Goal: Book appointment/travel/reservation

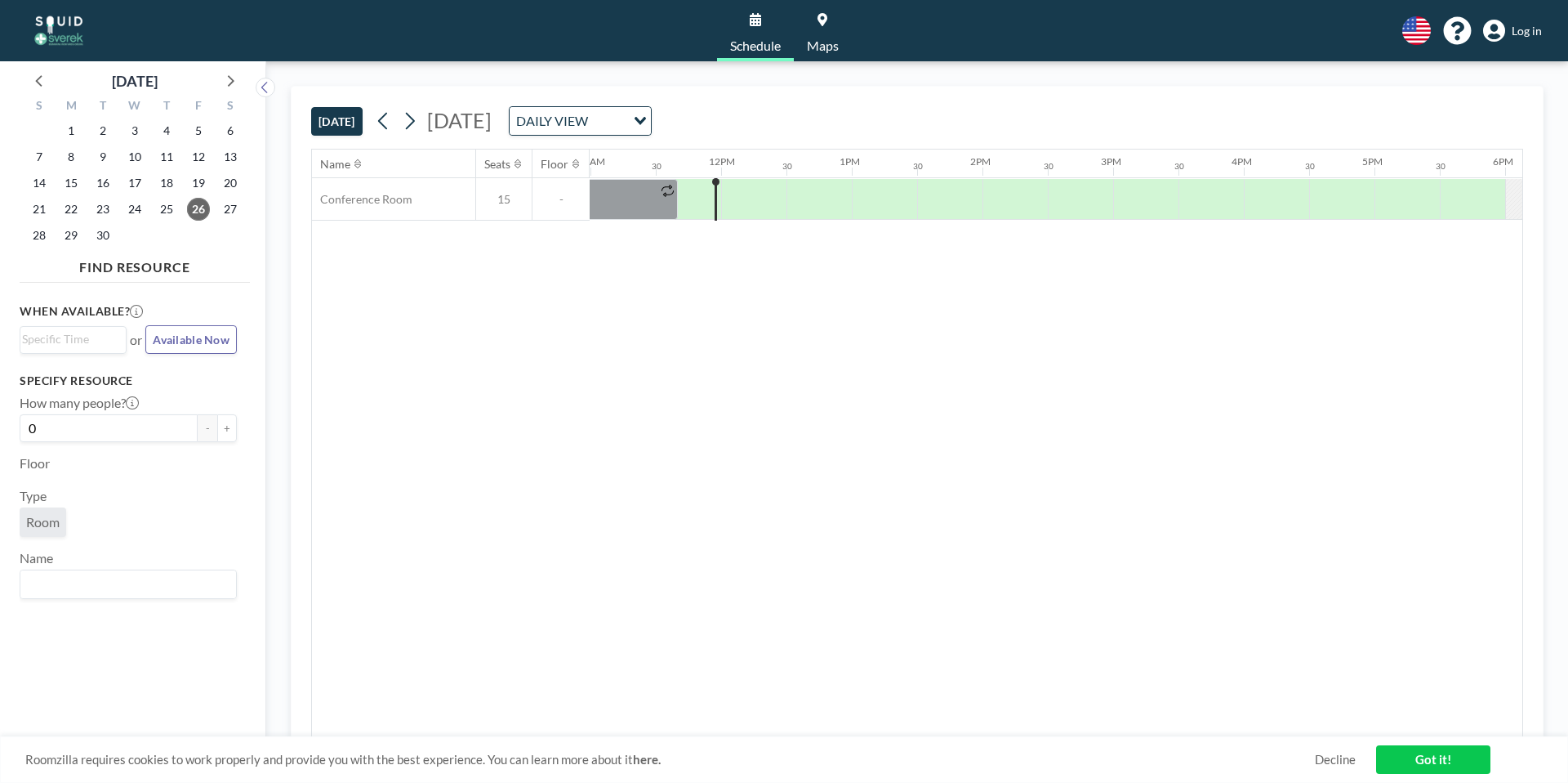
scroll to position [0, 1438]
click at [884, 198] on div at bounding box center [884, 199] width 65 height 41
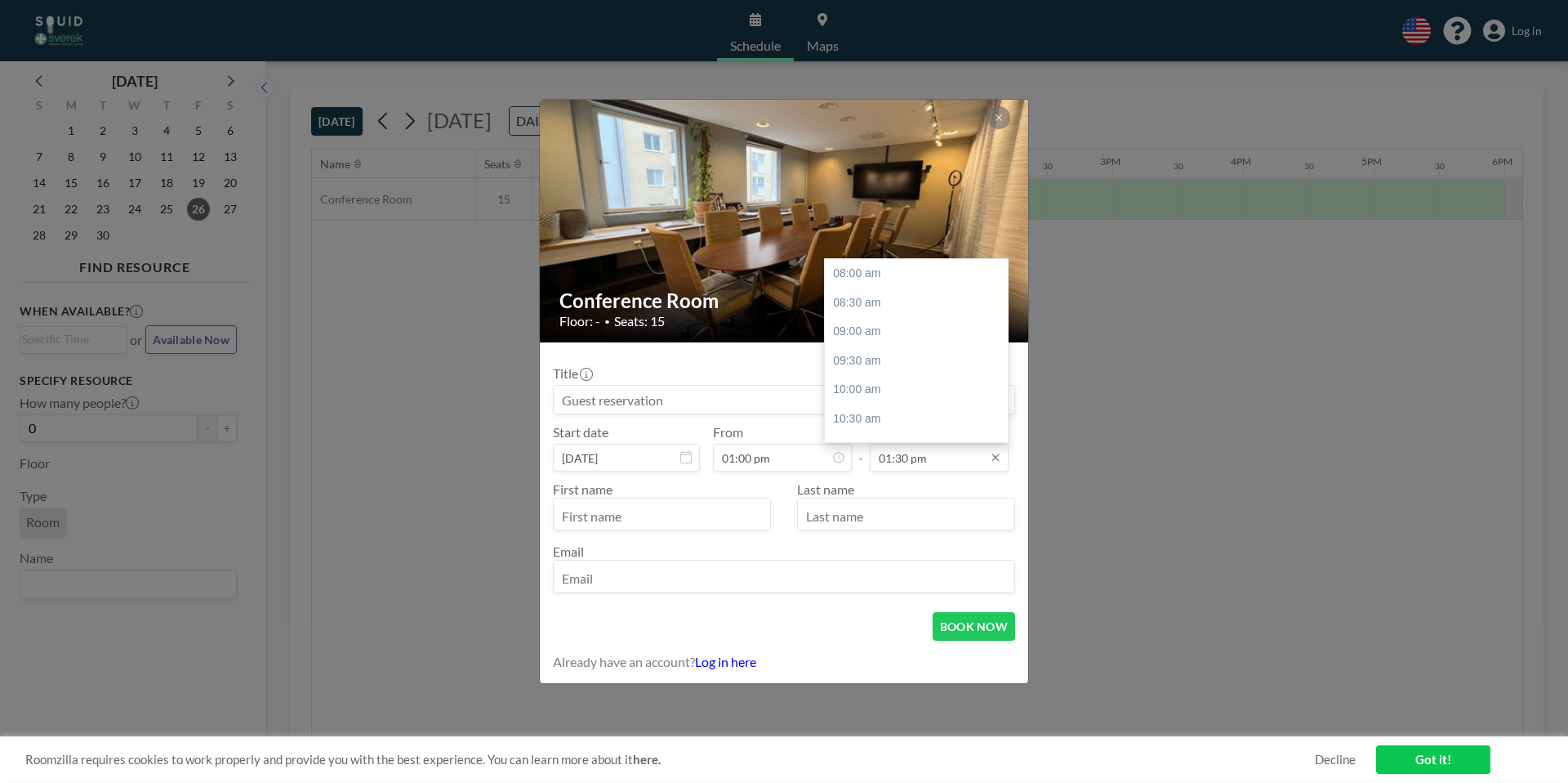
scroll to position [321, 0]
click at [953, 463] on input "01:30 pm" at bounding box center [939, 458] width 139 height 28
click at [889, 299] on div "02:00 pm" at bounding box center [920, 302] width 192 height 30
type input "02:00 pm"
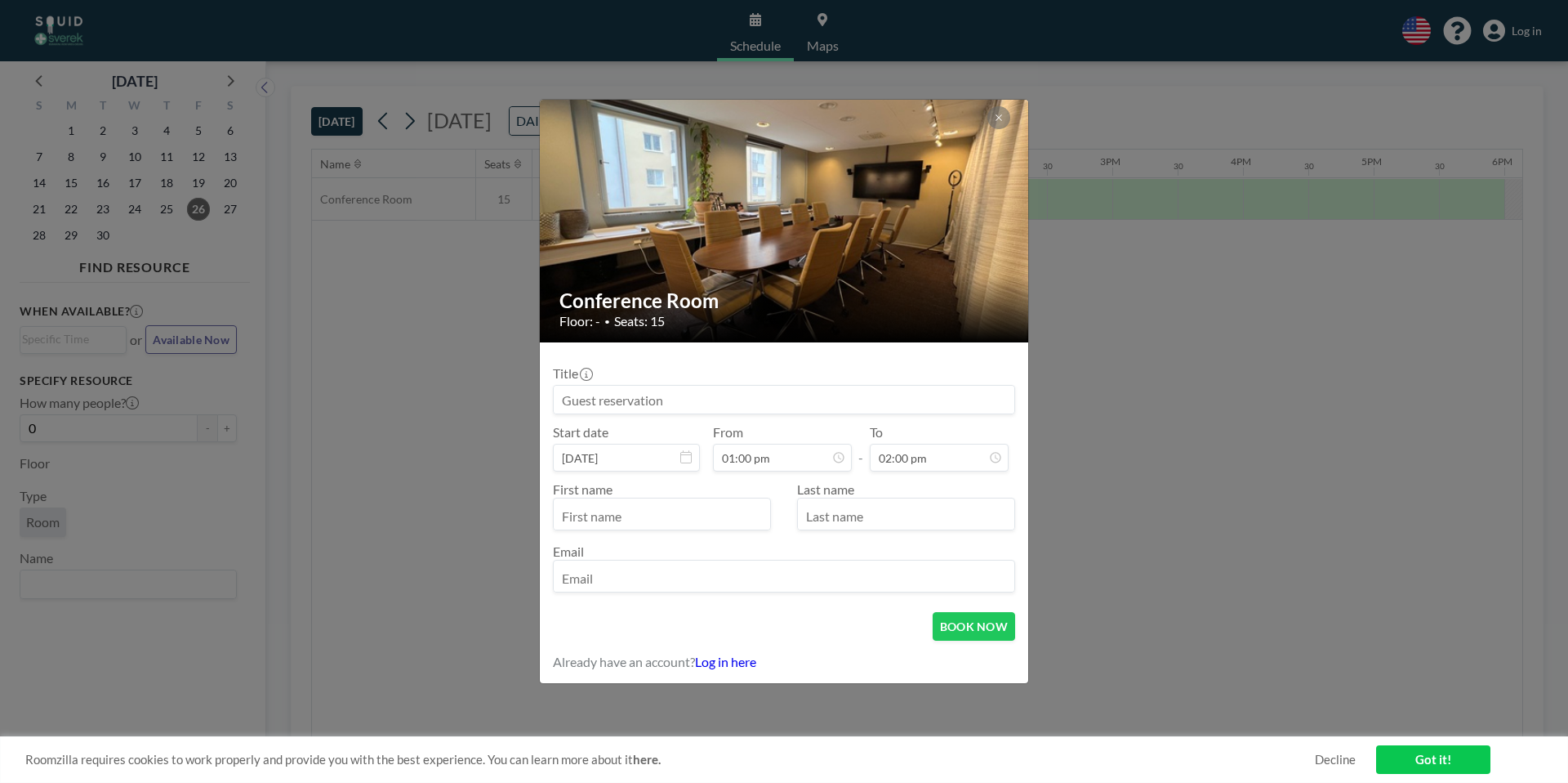
click at [718, 394] on input at bounding box center [784, 399] width 461 height 28
type input "[PERSON_NAME]"
click at [613, 521] on input "text" at bounding box center [662, 515] width 216 height 28
type input "[PERSON_NAME]"
click at [852, 506] on input "text" at bounding box center [906, 515] width 216 height 28
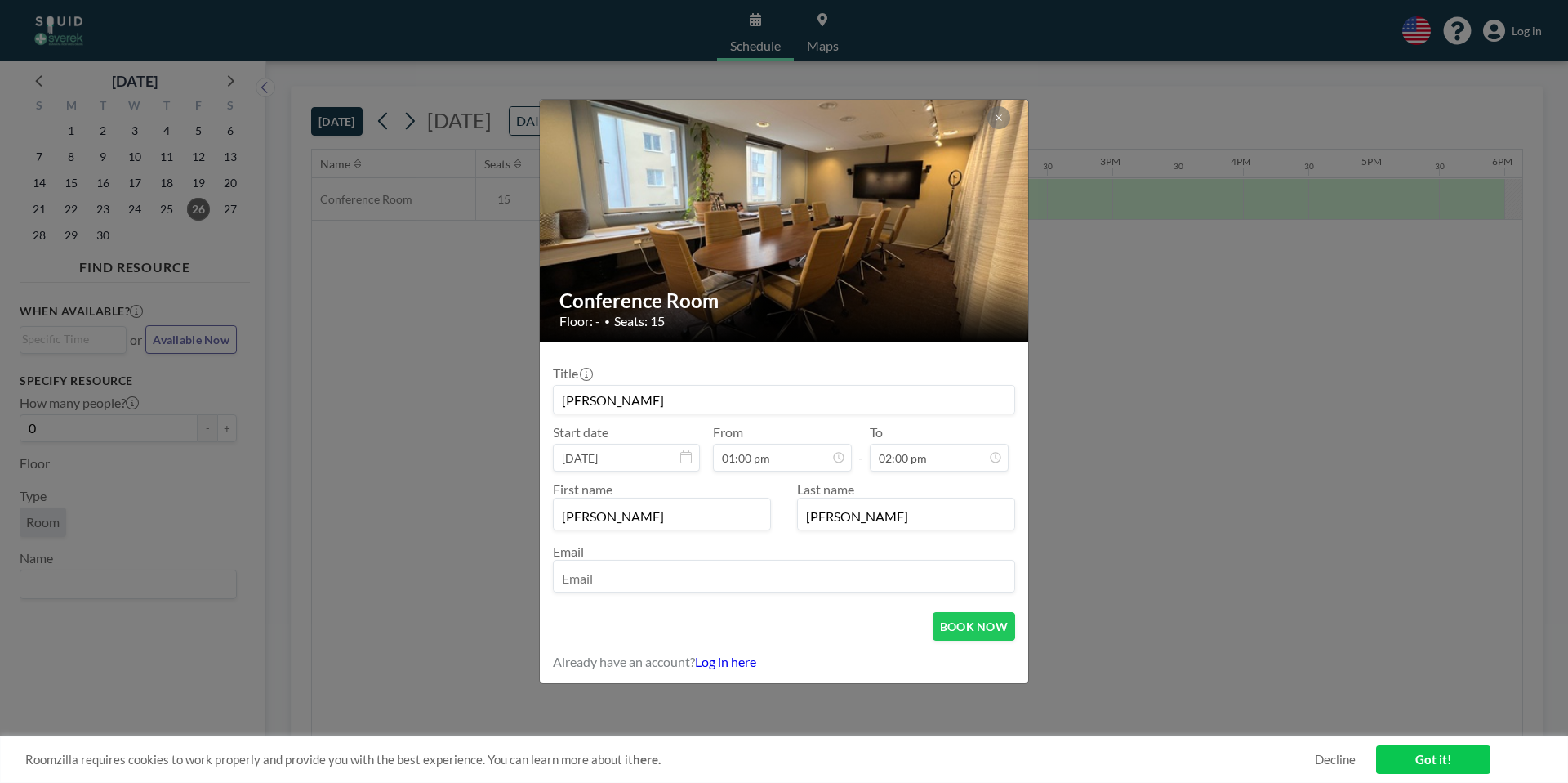
type input "[PERSON_NAME]"
click at [716, 581] on input "email" at bounding box center [784, 577] width 461 height 28
type input "[PERSON_NAME][EMAIL_ADDRESS][DOMAIN_NAME]"
click at [943, 627] on button "BOOK NOW" at bounding box center [974, 627] width 82 height 29
